Goal: Task Accomplishment & Management: Complete application form

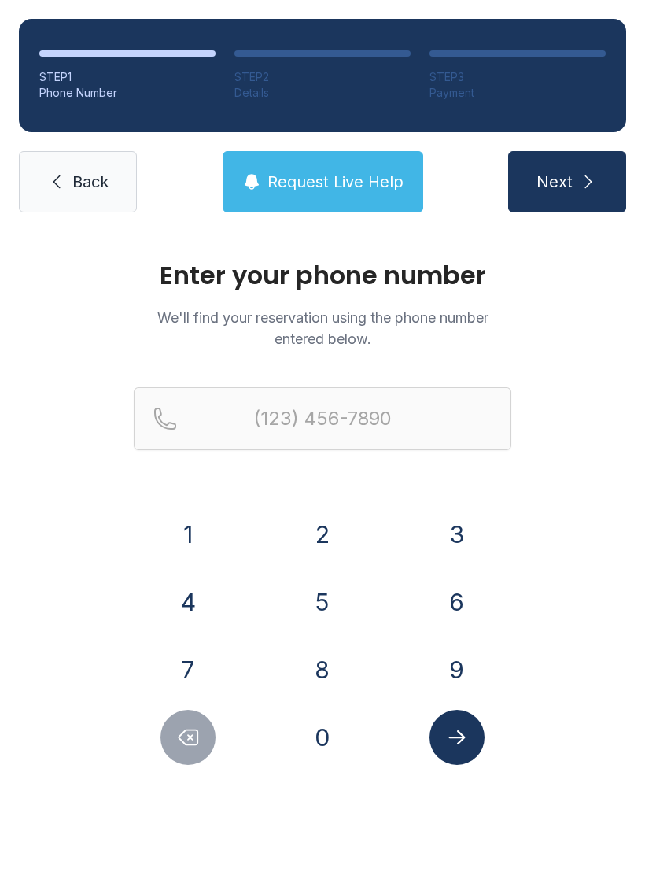
click at [433, 600] on button "6" at bounding box center [457, 601] width 55 height 55
click at [296, 668] on button "8" at bounding box center [322, 669] width 55 height 55
click at [315, 534] on button "2" at bounding box center [322, 534] width 55 height 55
click at [314, 534] on button "2" at bounding box center [322, 534] width 55 height 55
click at [165, 530] on button "1" at bounding box center [188, 534] width 55 height 55
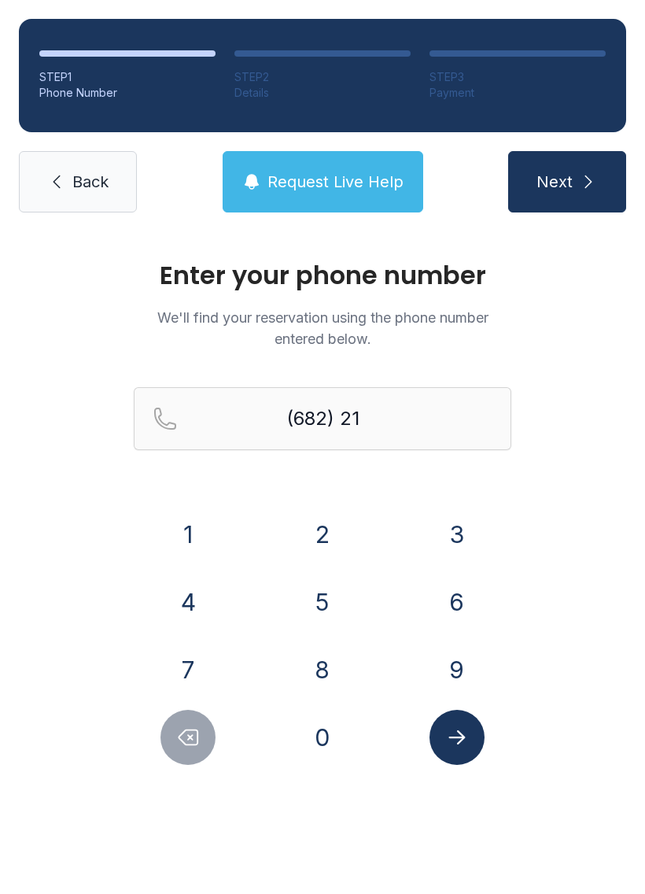
click at [430, 538] on button "3" at bounding box center [457, 534] width 55 height 55
click at [161, 526] on button "1" at bounding box center [188, 534] width 55 height 55
click at [450, 534] on button "3" at bounding box center [457, 534] width 55 height 55
click at [430, 660] on button "9" at bounding box center [457, 669] width 55 height 55
click at [188, 663] on button "7" at bounding box center [188, 669] width 55 height 55
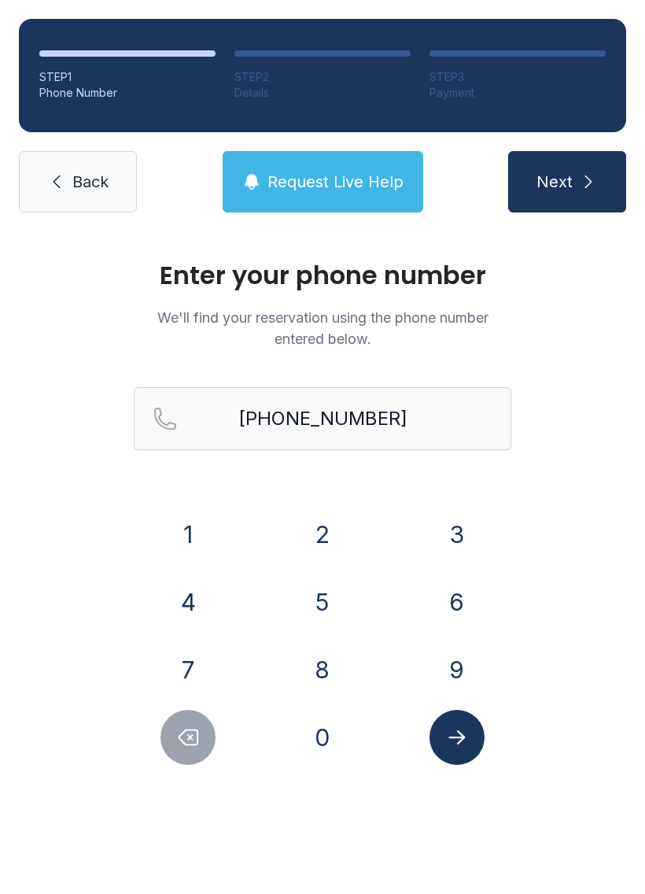
click at [448, 734] on icon "Submit lookup form" at bounding box center [457, 738] width 24 height 24
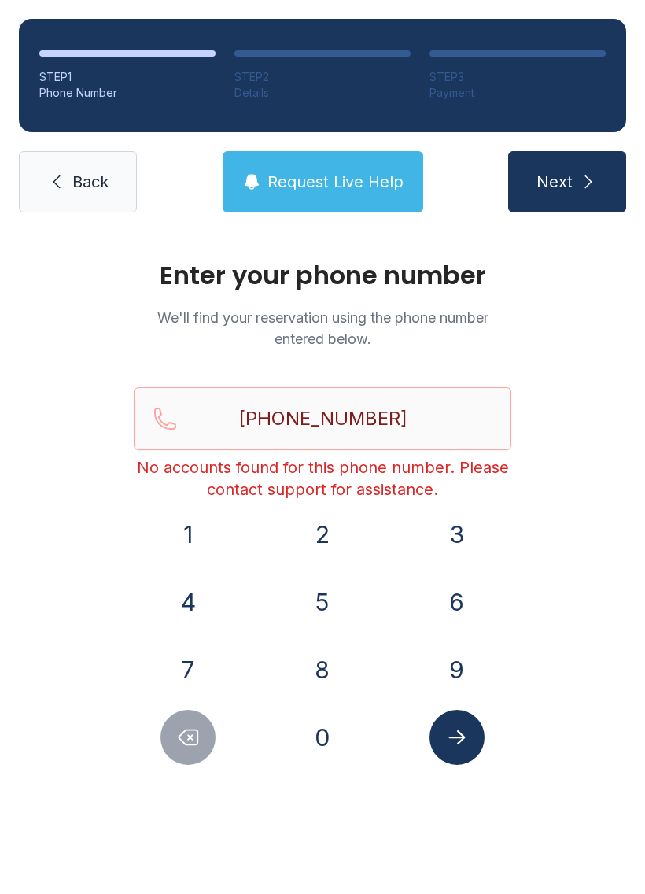
click at [139, 746] on div at bounding box center [188, 737] width 109 height 55
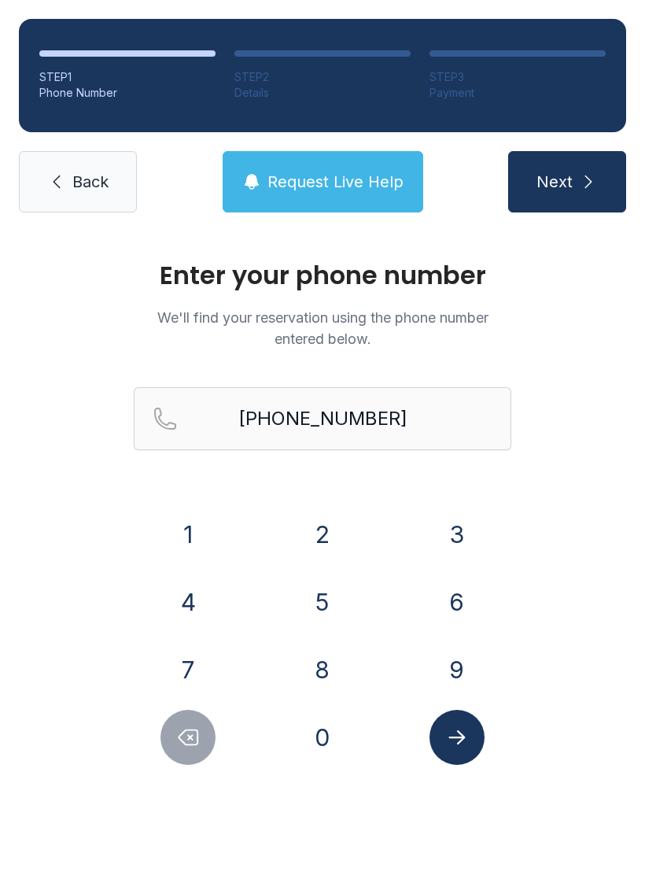
click at [169, 751] on button "Delete number" at bounding box center [188, 737] width 55 height 55
click at [169, 749] on button "Delete number" at bounding box center [188, 737] width 55 height 55
click at [168, 748] on button "Delete number" at bounding box center [188, 737] width 55 height 55
click at [184, 744] on icon "Delete number" at bounding box center [188, 737] width 19 height 15
click at [184, 743] on icon "Delete number" at bounding box center [188, 737] width 19 height 15
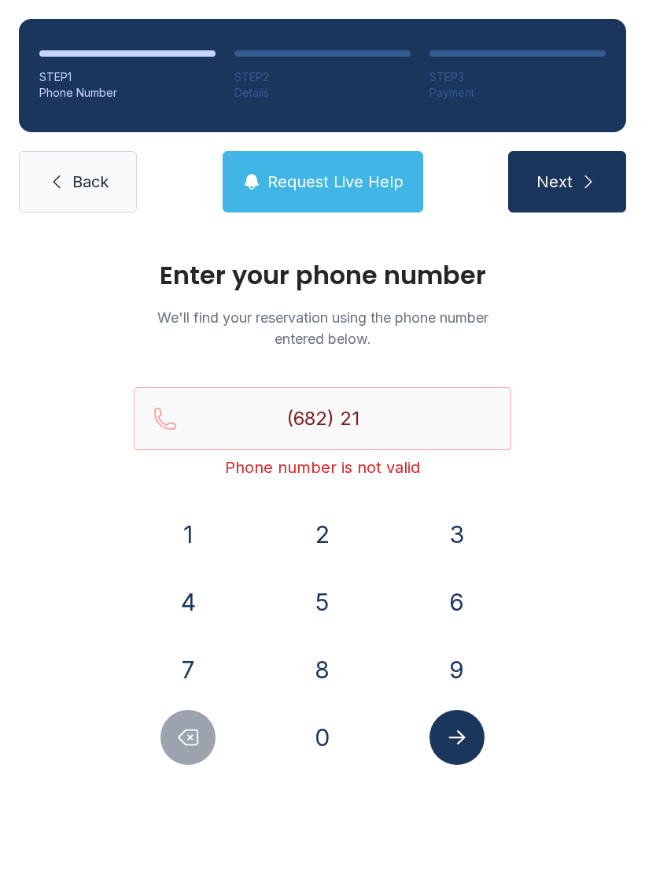
click at [179, 744] on icon "Delete number" at bounding box center [188, 738] width 24 height 24
click at [171, 742] on button "Delete number" at bounding box center [188, 737] width 55 height 55
type input "(6"
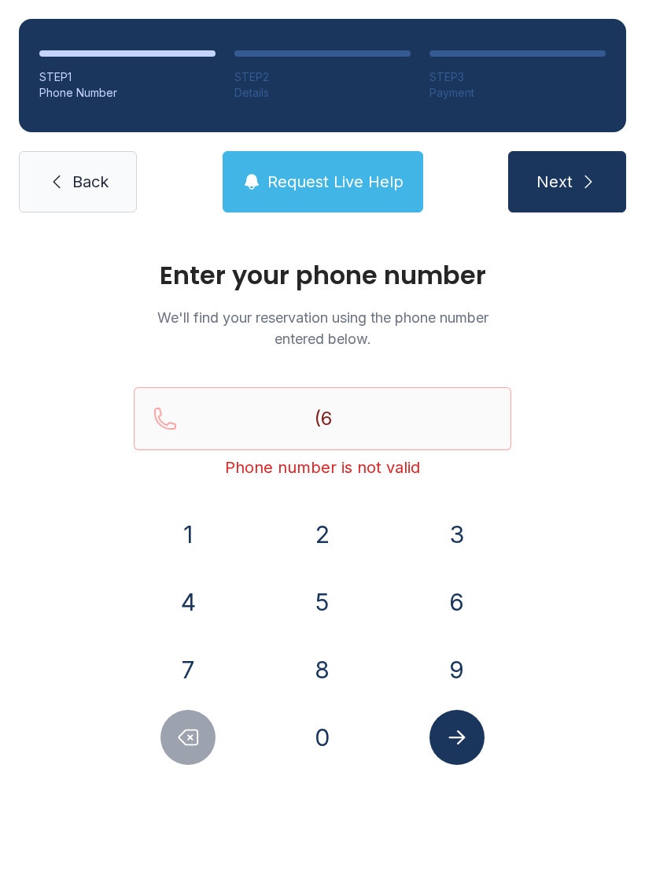
click at [168, 738] on button "Delete number" at bounding box center [188, 737] width 55 height 55
click at [319, 662] on button "8" at bounding box center [322, 669] width 55 height 55
click at [204, 538] on button "1" at bounding box center [188, 534] width 55 height 55
click at [168, 656] on button "7" at bounding box center [188, 669] width 55 height 55
click at [445, 663] on button "9" at bounding box center [457, 669] width 55 height 55
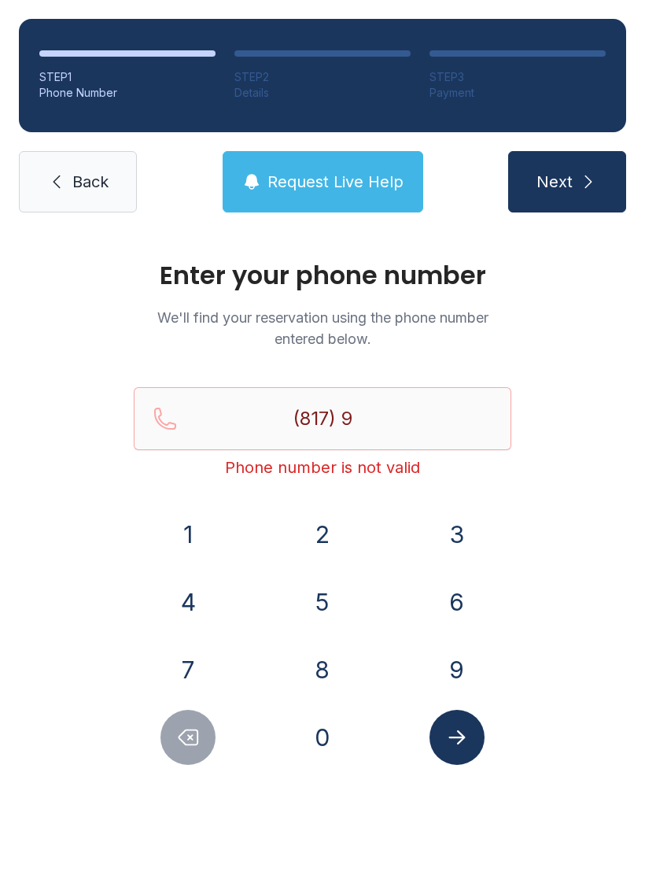
click at [295, 664] on button "8" at bounding box center [322, 669] width 55 height 55
click at [175, 667] on button "7" at bounding box center [188, 669] width 55 height 55
click at [175, 666] on button "7" at bounding box center [188, 669] width 55 height 55
click at [308, 731] on button "0" at bounding box center [322, 737] width 55 height 55
click at [438, 541] on button "3" at bounding box center [457, 534] width 55 height 55
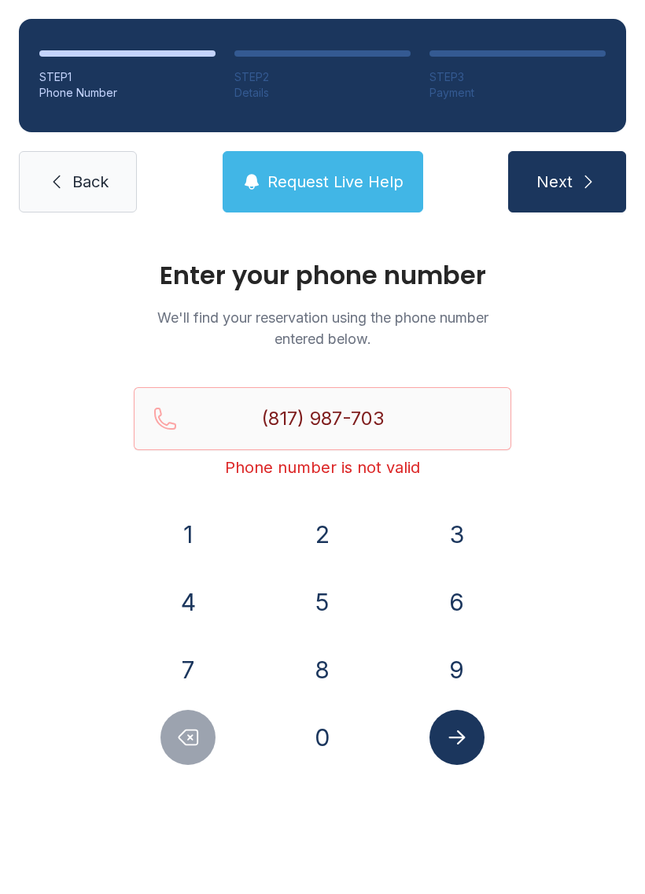
click at [452, 671] on button "9" at bounding box center [457, 669] width 55 height 55
click at [459, 744] on icon "Submit lookup form" at bounding box center [457, 738] width 24 height 24
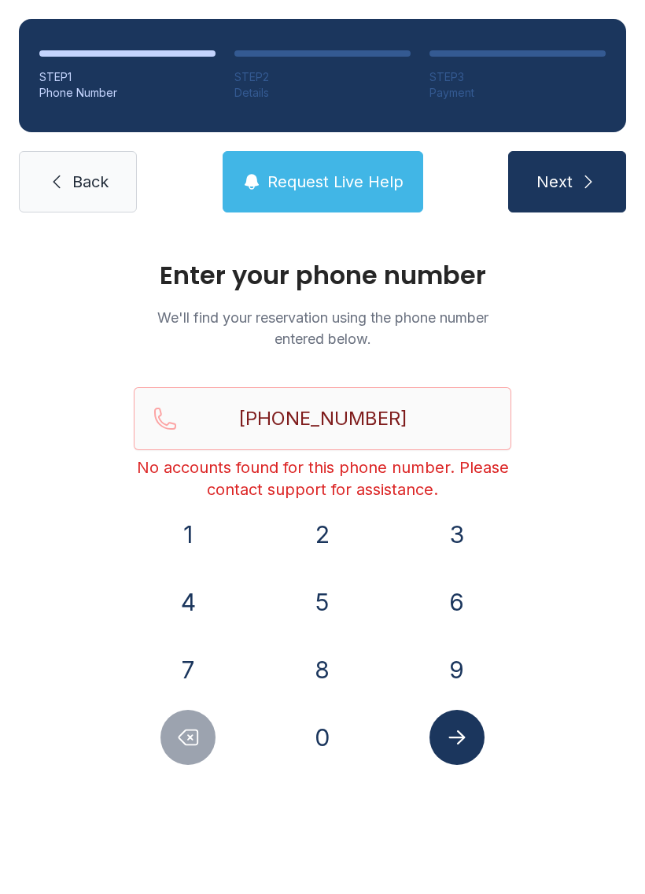
click at [194, 736] on icon "Delete number" at bounding box center [188, 738] width 24 height 24
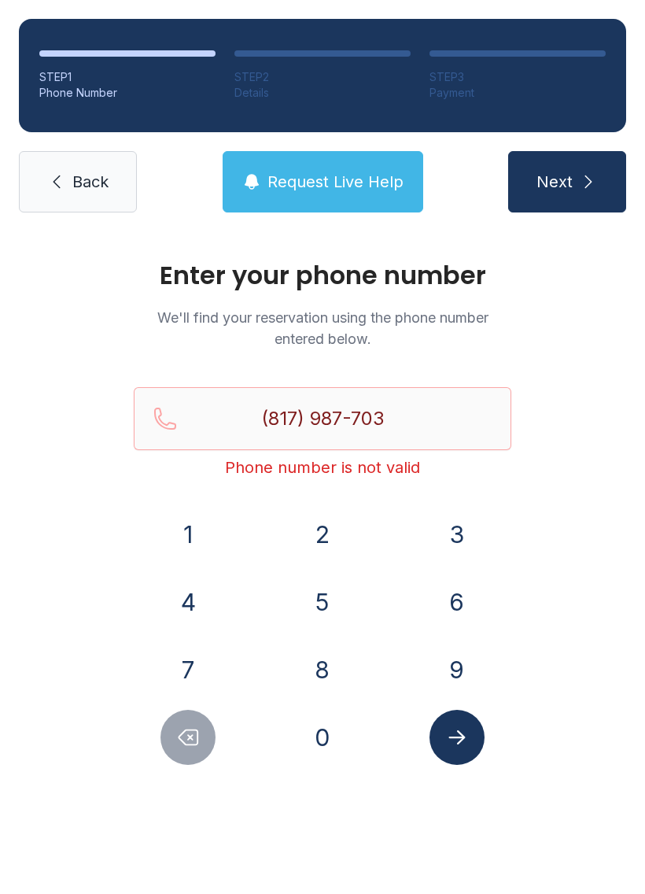
click at [194, 736] on icon "Delete number" at bounding box center [188, 738] width 24 height 24
click at [205, 745] on button "Delete number" at bounding box center [188, 737] width 55 height 55
click at [205, 744] on button "Delete number" at bounding box center [188, 737] width 55 height 55
click at [182, 741] on icon "Delete number" at bounding box center [188, 737] width 19 height 15
click at [181, 741] on icon "Delete number" at bounding box center [188, 737] width 19 height 15
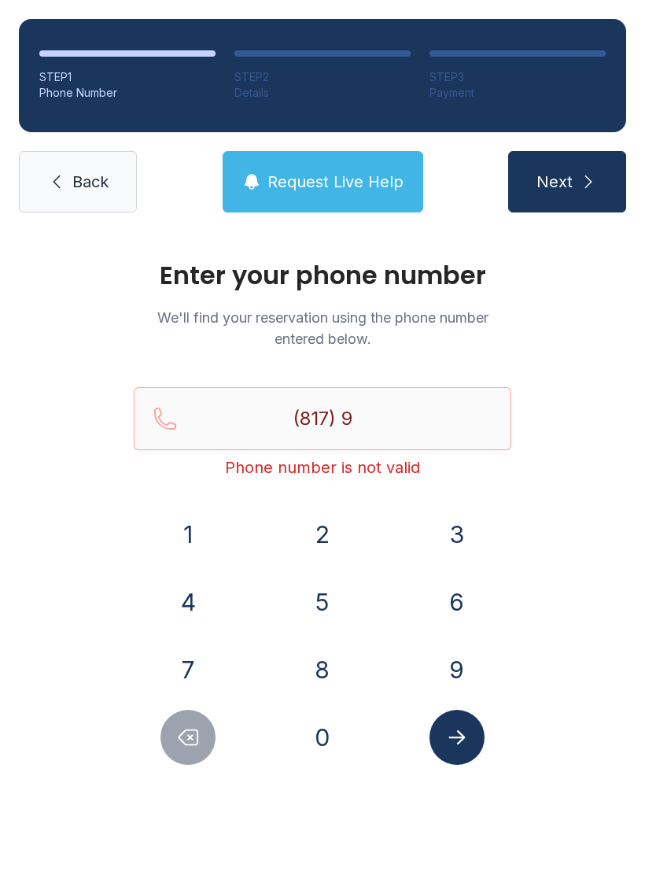
click at [177, 749] on button "Delete number" at bounding box center [188, 737] width 55 height 55
click at [177, 748] on icon "Delete number" at bounding box center [188, 738] width 24 height 24
click at [157, 750] on div at bounding box center [188, 737] width 109 height 55
click at [151, 754] on div at bounding box center [188, 737] width 109 height 55
click at [172, 758] on button "Delete number" at bounding box center [188, 737] width 55 height 55
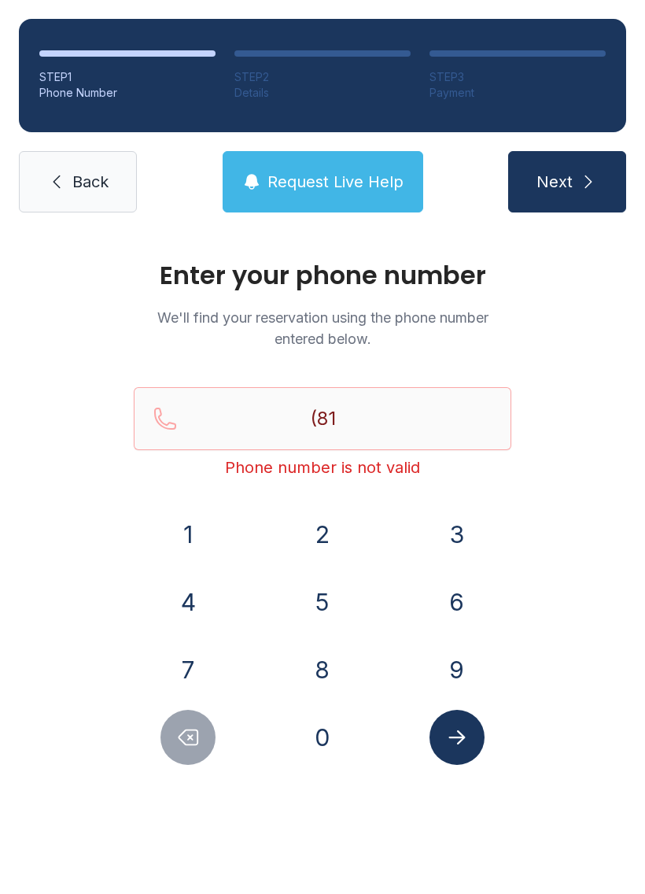
type input "(8"
click at [171, 757] on button "Delete number" at bounding box center [188, 737] width 55 height 55
click at [163, 741] on button "Delete number" at bounding box center [188, 737] width 55 height 55
click at [66, 166] on link "Back" at bounding box center [78, 181] width 118 height 61
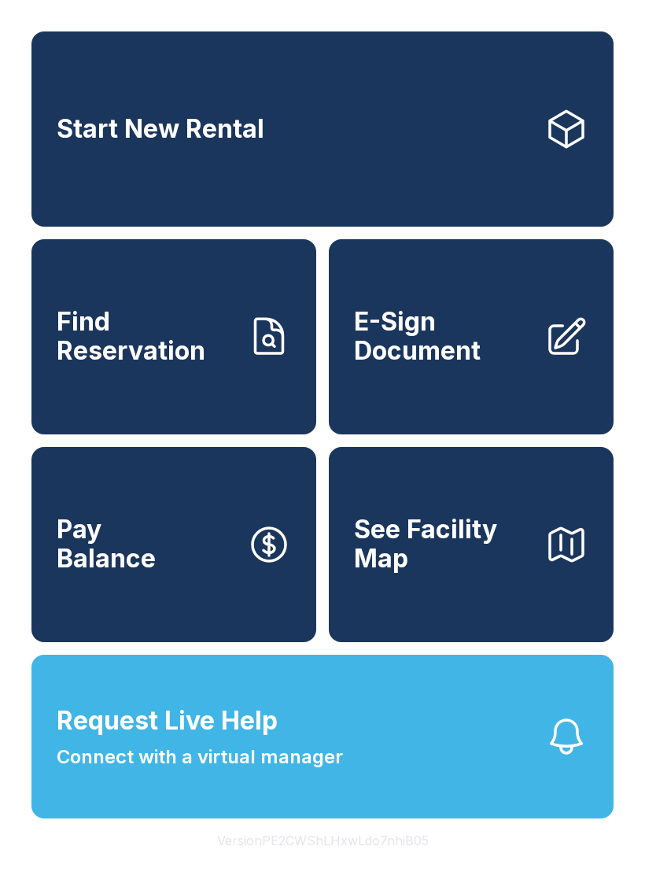
click at [411, 774] on button "Request Live Help Connect with a virtual manager" at bounding box center [322, 737] width 582 height 164
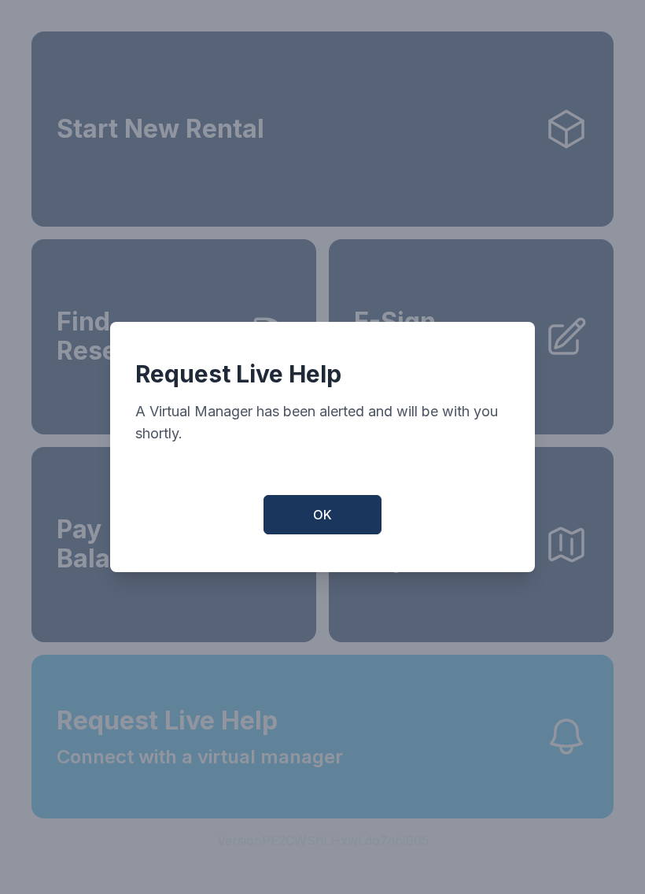
click at [320, 517] on span "OK" at bounding box center [322, 514] width 19 height 19
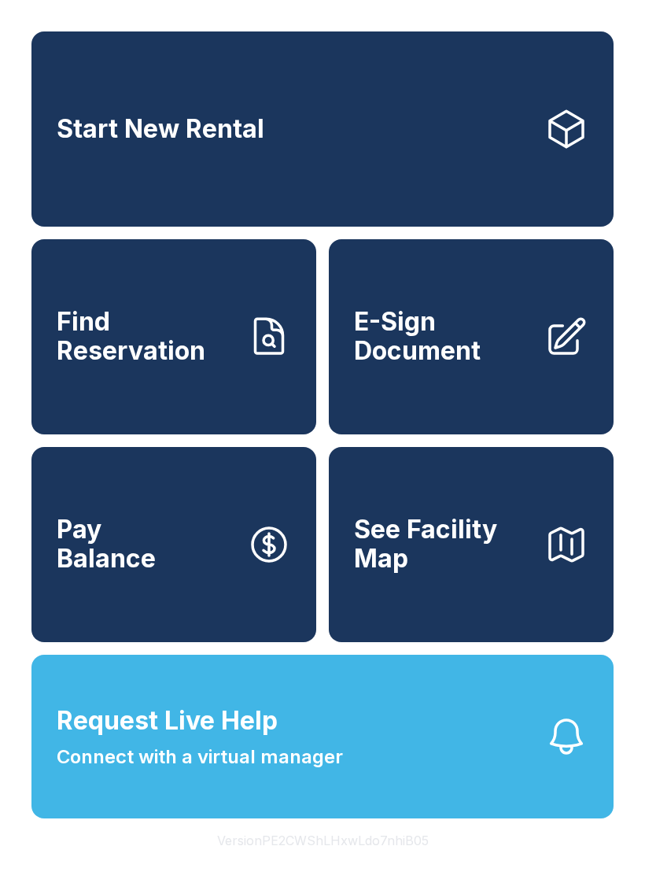
click at [163, 357] on span "Find Reservation" at bounding box center [146, 336] width 178 height 57
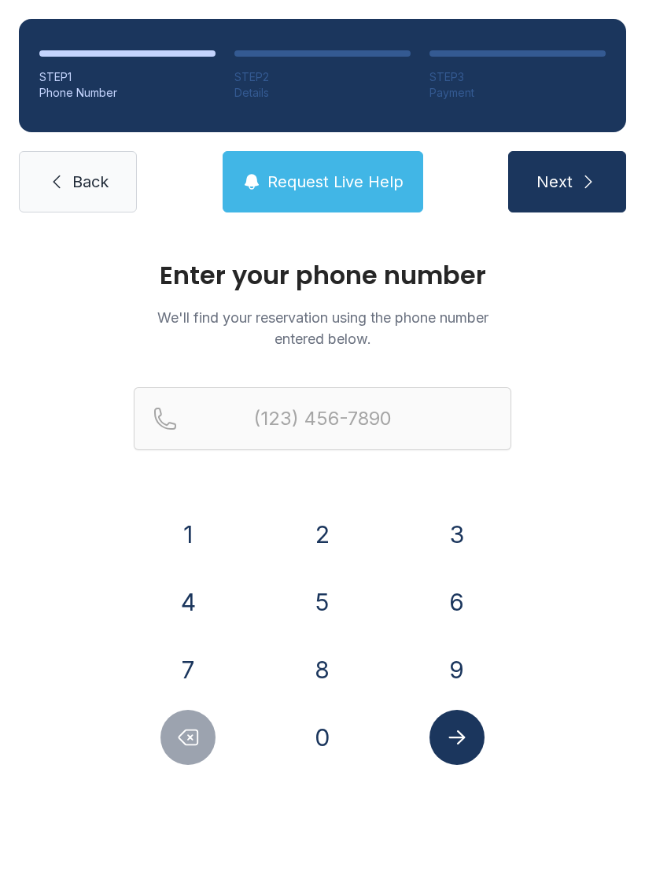
click at [453, 661] on button "9" at bounding box center [457, 669] width 55 height 55
click at [188, 610] on button "4" at bounding box center [188, 601] width 55 height 55
click at [285, 593] on div "5" at bounding box center [322, 601] width 109 height 55
click at [316, 598] on button "5" at bounding box center [322, 601] width 55 height 55
click at [303, 528] on button "2" at bounding box center [322, 534] width 55 height 55
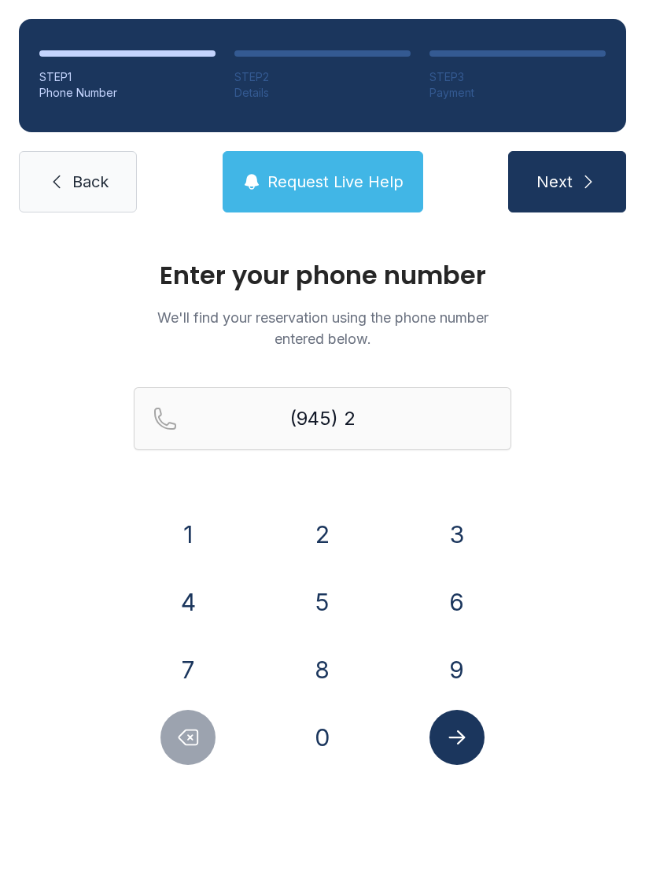
click at [190, 645] on button "7" at bounding box center [188, 669] width 55 height 55
click at [187, 523] on button "1" at bounding box center [188, 534] width 55 height 55
click at [448, 663] on button "9" at bounding box center [457, 669] width 55 height 55
click at [447, 663] on button "9" at bounding box center [457, 669] width 55 height 55
click at [453, 599] on button "6" at bounding box center [457, 601] width 55 height 55
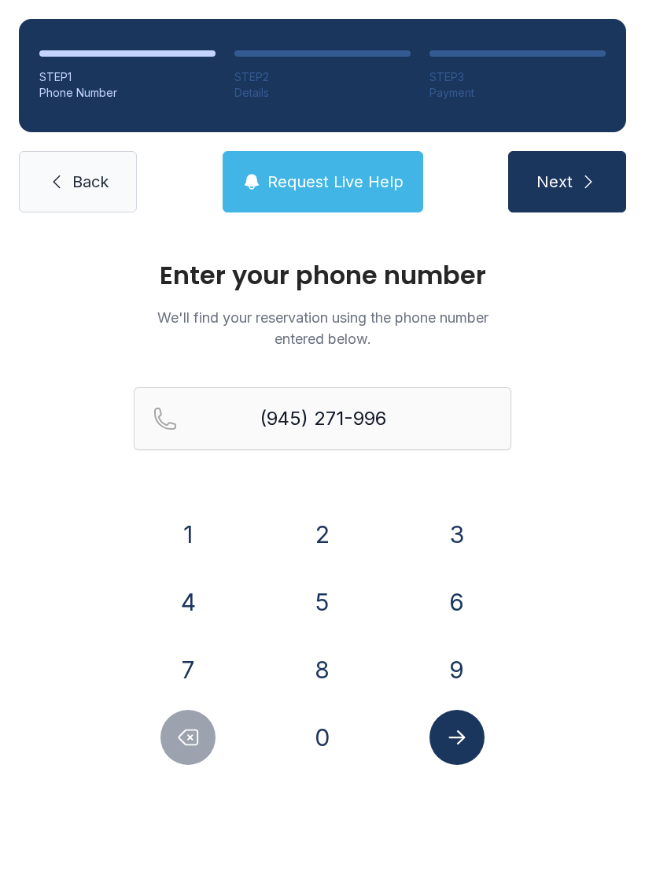
click at [436, 664] on button "9" at bounding box center [457, 669] width 55 height 55
type input "[PHONE_NUMBER]"
click at [438, 743] on button "Submit lookup form" at bounding box center [457, 737] width 55 height 55
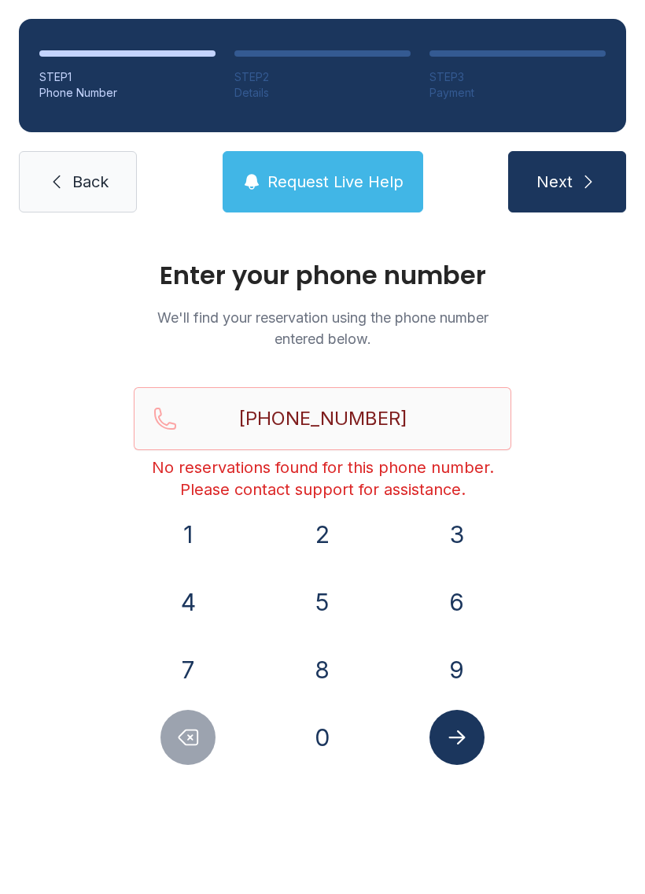
click at [47, 175] on icon at bounding box center [56, 181] width 19 height 19
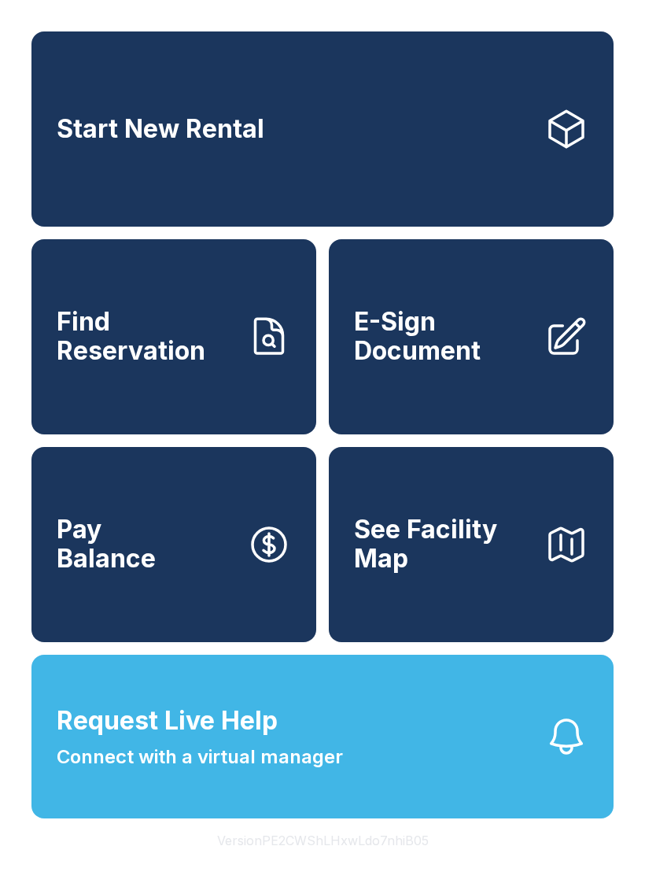
click at [416, 365] on span "E-Sign Document" at bounding box center [443, 336] width 178 height 57
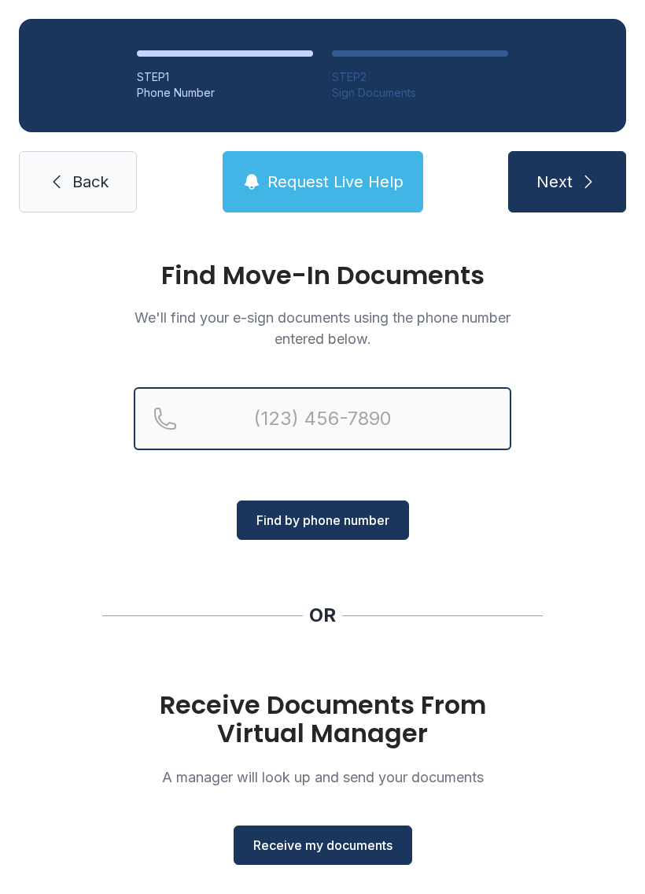
click at [305, 401] on input "Reservation phone number" at bounding box center [323, 418] width 378 height 63
type input "[PHONE_NUMBER]"
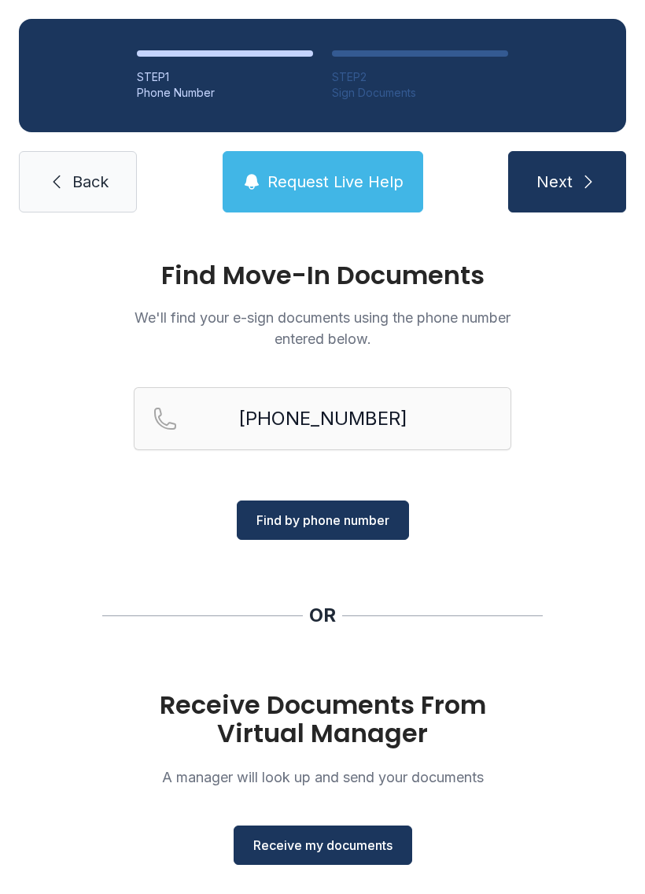
click at [359, 528] on span "Find by phone number" at bounding box center [323, 520] width 133 height 19
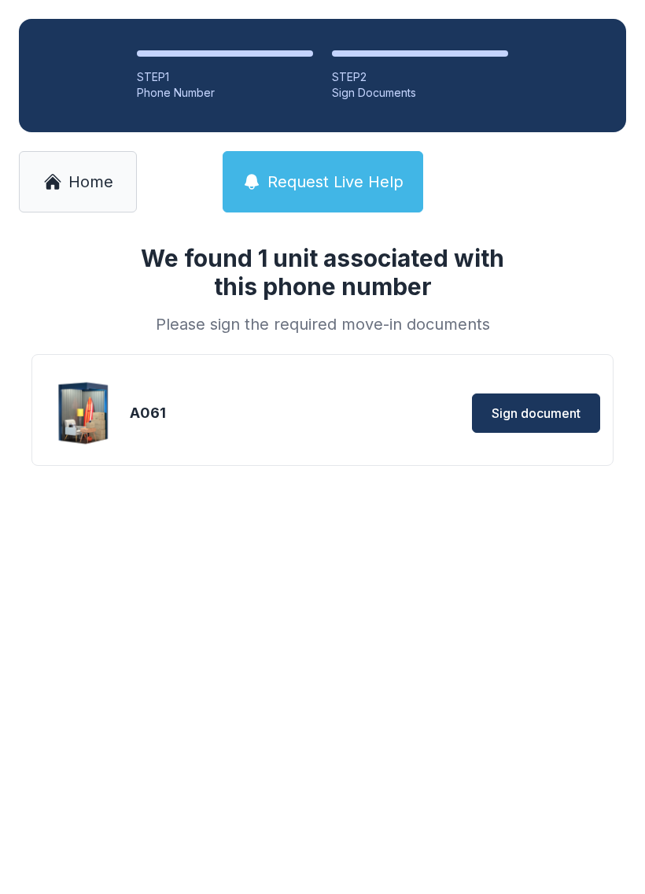
click at [508, 412] on span "Sign document" at bounding box center [536, 413] width 89 height 19
click at [526, 417] on span "Sign document" at bounding box center [536, 413] width 89 height 19
click at [98, 190] on span "Home" at bounding box center [90, 182] width 45 height 22
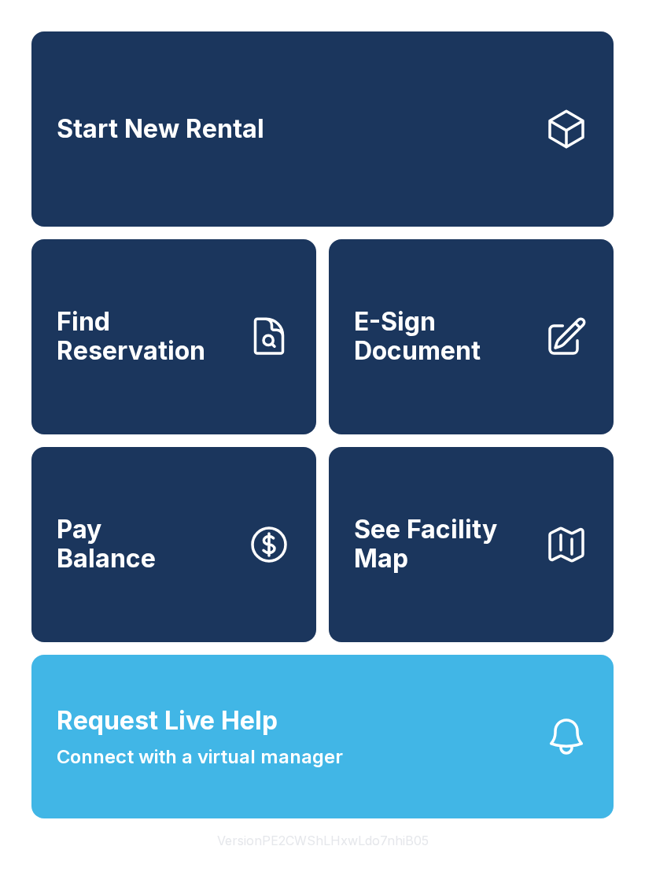
click at [124, 362] on span "Find Reservation" at bounding box center [146, 336] width 178 height 57
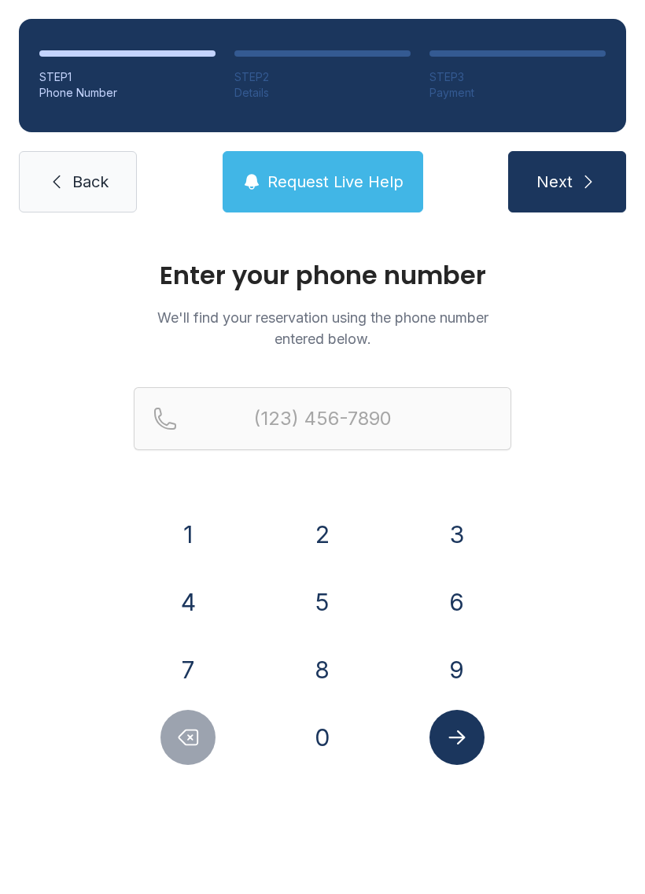
click at [320, 667] on button "8" at bounding box center [322, 669] width 55 height 55
type input "(8"
click at [196, 737] on icon "Delete number" at bounding box center [188, 738] width 24 height 24
click at [457, 601] on button "6" at bounding box center [457, 601] width 55 height 55
click at [327, 674] on button "8" at bounding box center [322, 669] width 55 height 55
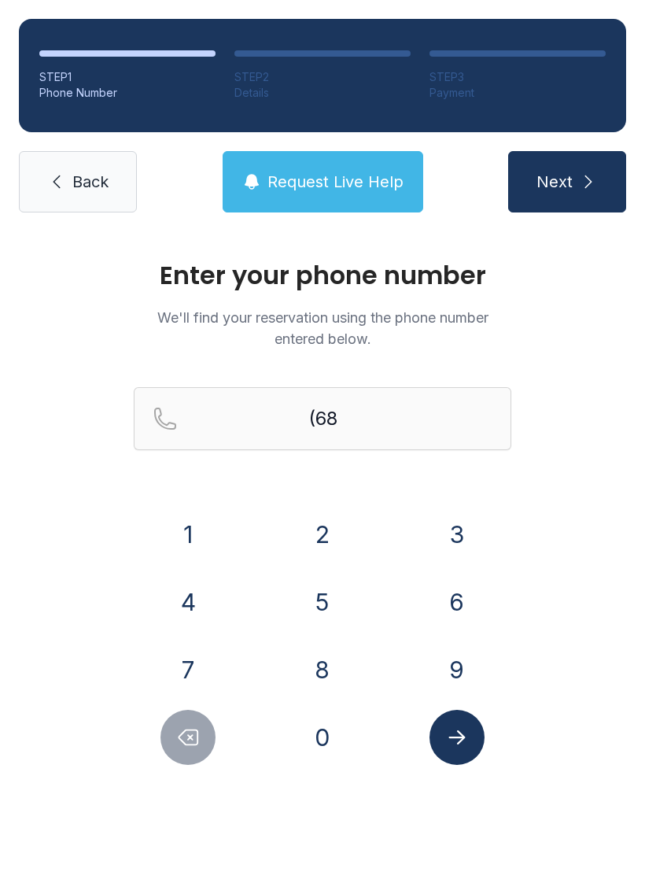
click at [319, 523] on button "2" at bounding box center [322, 534] width 55 height 55
click at [179, 736] on icon "Delete number" at bounding box center [188, 738] width 24 height 24
click at [179, 735] on icon "Delete number" at bounding box center [188, 738] width 24 height 24
click at [187, 738] on icon "Delete number" at bounding box center [188, 738] width 24 height 24
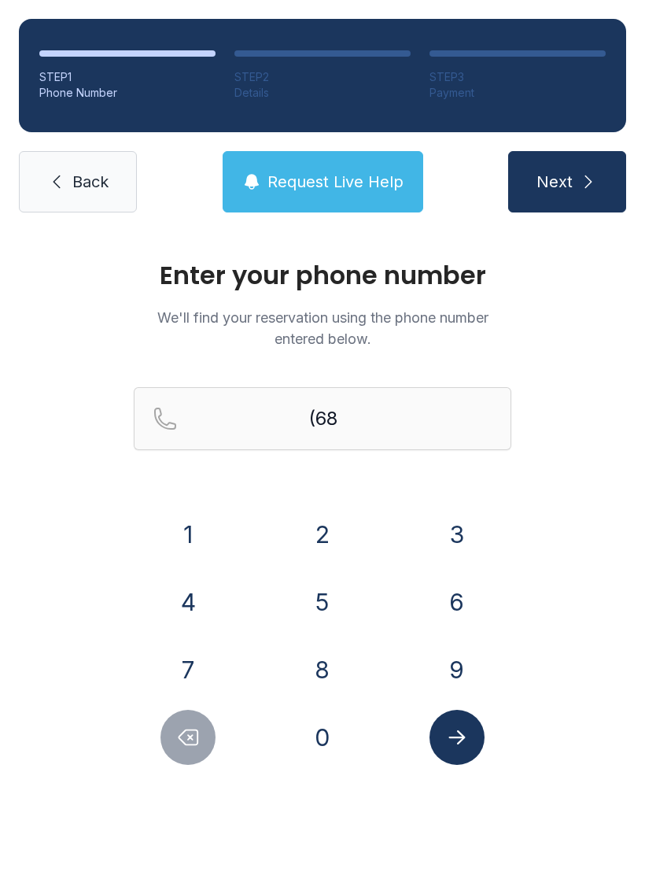
type input "(6"
click at [187, 738] on icon "Delete number" at bounding box center [188, 738] width 24 height 24
click at [454, 670] on button "9" at bounding box center [457, 669] width 55 height 55
click at [187, 603] on button "4" at bounding box center [188, 601] width 55 height 55
click at [322, 600] on button "5" at bounding box center [322, 601] width 55 height 55
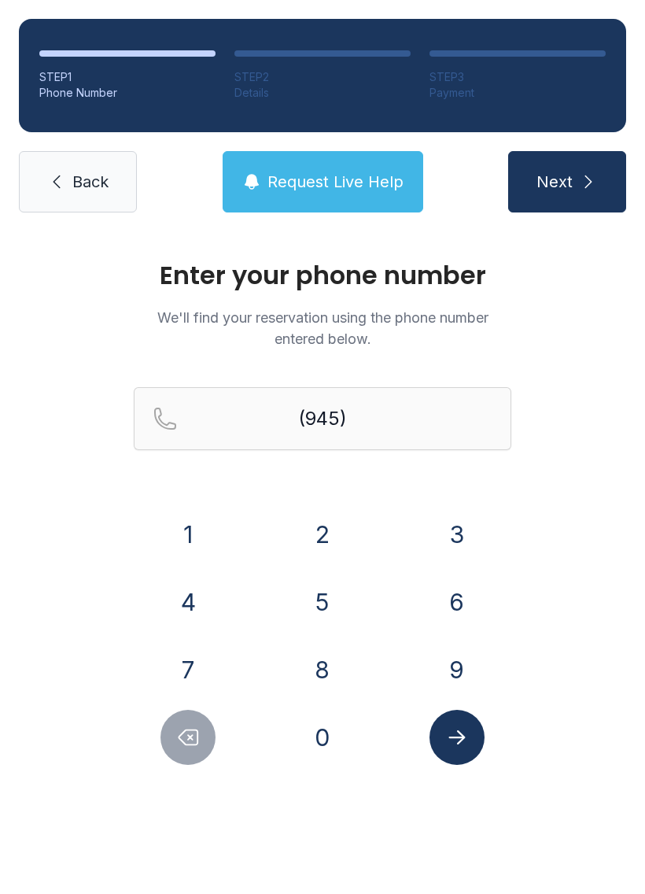
click at [326, 526] on button "2" at bounding box center [322, 534] width 55 height 55
click at [198, 663] on button "7" at bounding box center [188, 669] width 55 height 55
click at [194, 531] on button "1" at bounding box center [188, 534] width 55 height 55
click at [446, 661] on button "9" at bounding box center [457, 669] width 55 height 55
click at [445, 661] on button "9" at bounding box center [457, 669] width 55 height 55
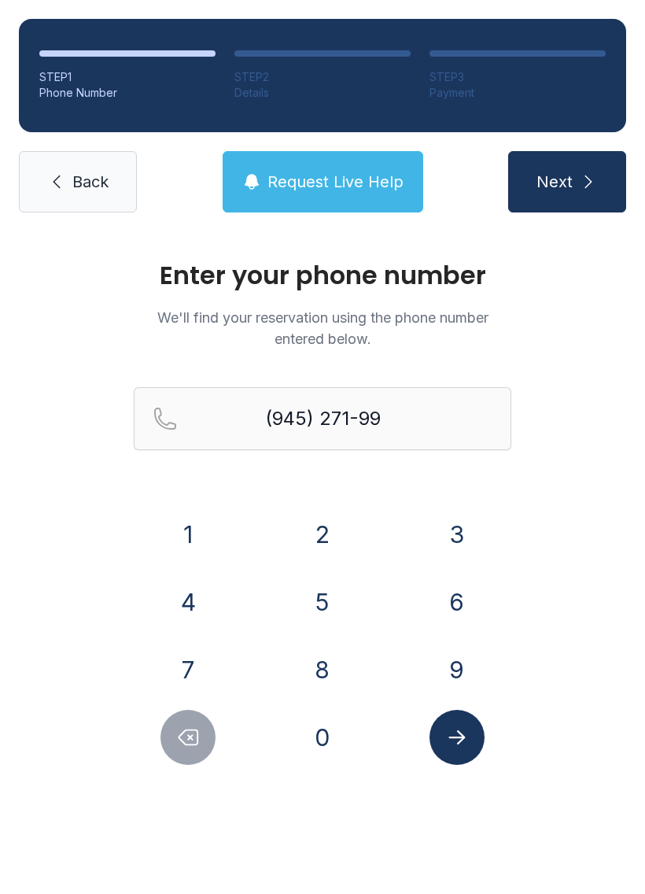
click at [457, 598] on button "6" at bounding box center [457, 601] width 55 height 55
click at [455, 661] on button "9" at bounding box center [457, 669] width 55 height 55
type input "[PHONE_NUMBER]"
click at [575, 185] on button "Next" at bounding box center [567, 181] width 118 height 61
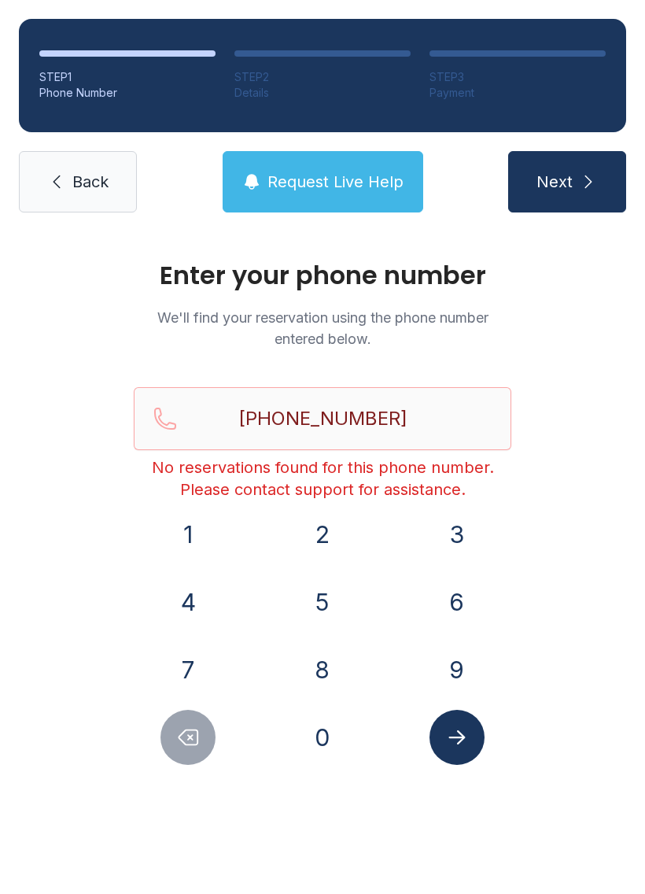
click at [75, 172] on span "Back" at bounding box center [90, 182] width 36 height 22
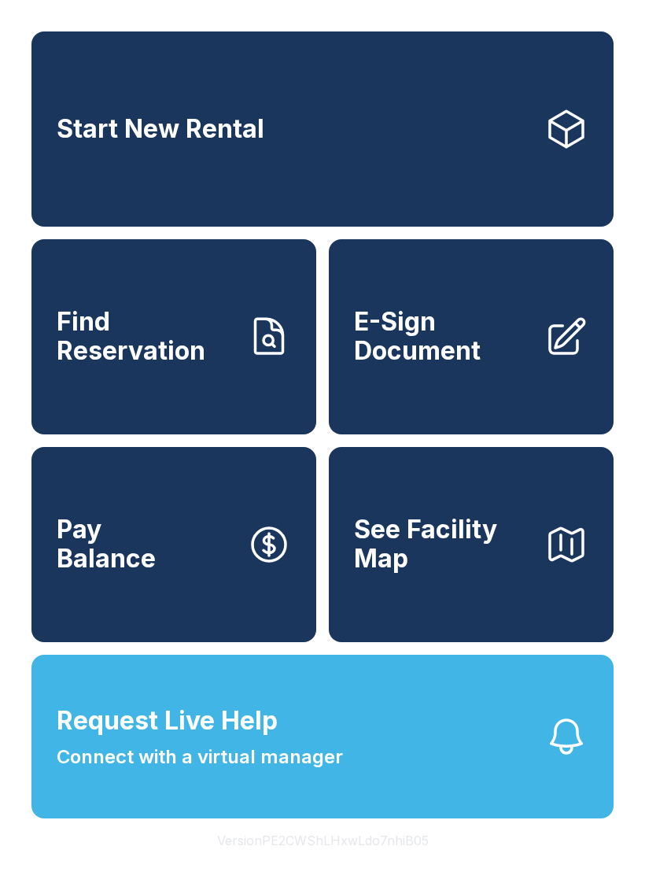
click at [412, 365] on span "E-Sign Document" at bounding box center [443, 336] width 178 height 57
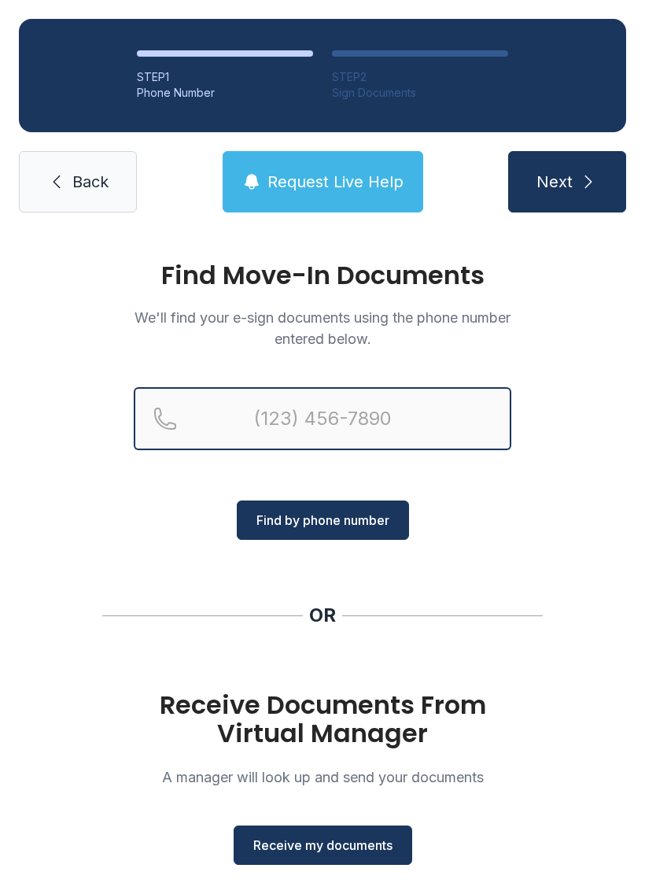
click at [279, 411] on input "Reservation phone number" at bounding box center [323, 418] width 378 height 63
type input "[PHONE_NUMBER]"
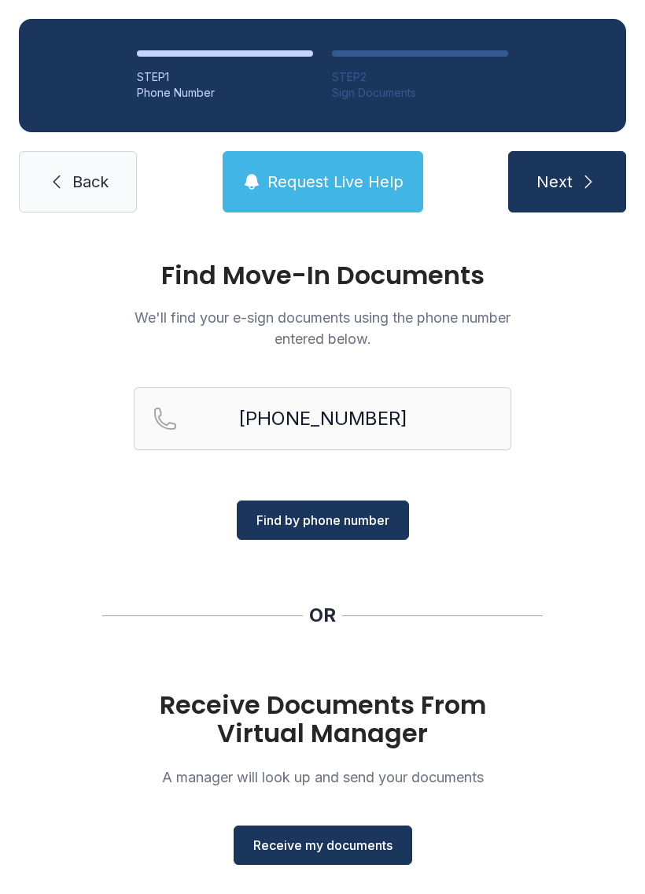
click at [286, 526] on span "Find by phone number" at bounding box center [323, 520] width 133 height 19
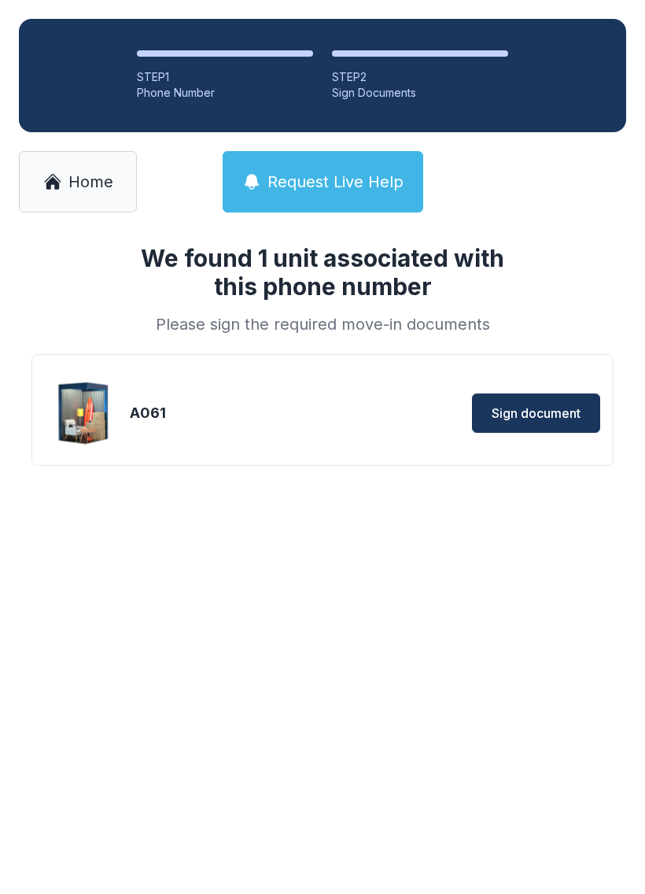
click at [531, 408] on span "Sign document" at bounding box center [536, 413] width 89 height 19
click at [329, 870] on main "We found 1 unit associated with this phone number Please sign the required move…" at bounding box center [322, 562] width 645 height 663
click at [76, 172] on span "Home" at bounding box center [90, 182] width 45 height 22
